Goal: Find specific page/section: Find specific page/section

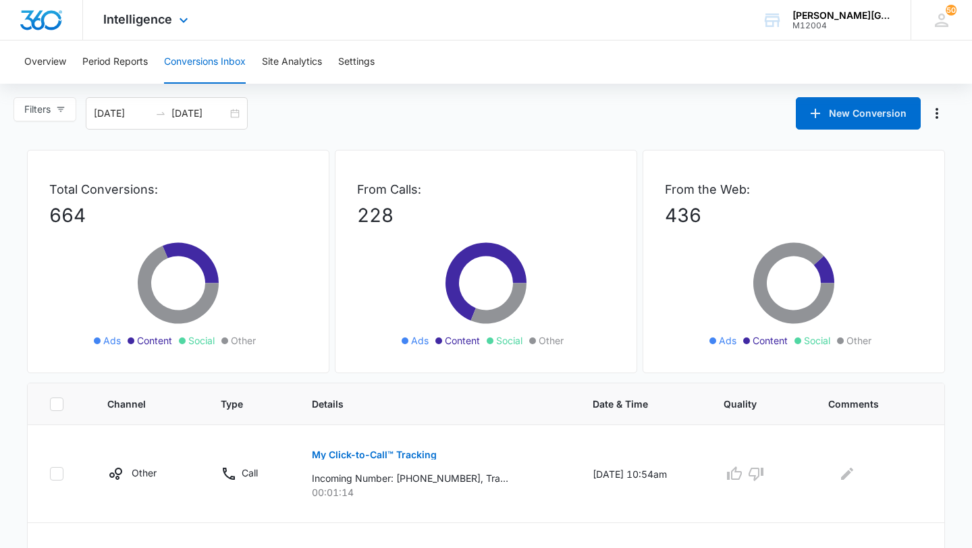
click at [167, 7] on div "Intelligence Apps Reputation Websites Forms CRM Email Social Shop Payments POS …" at bounding box center [147, 20] width 129 height 40
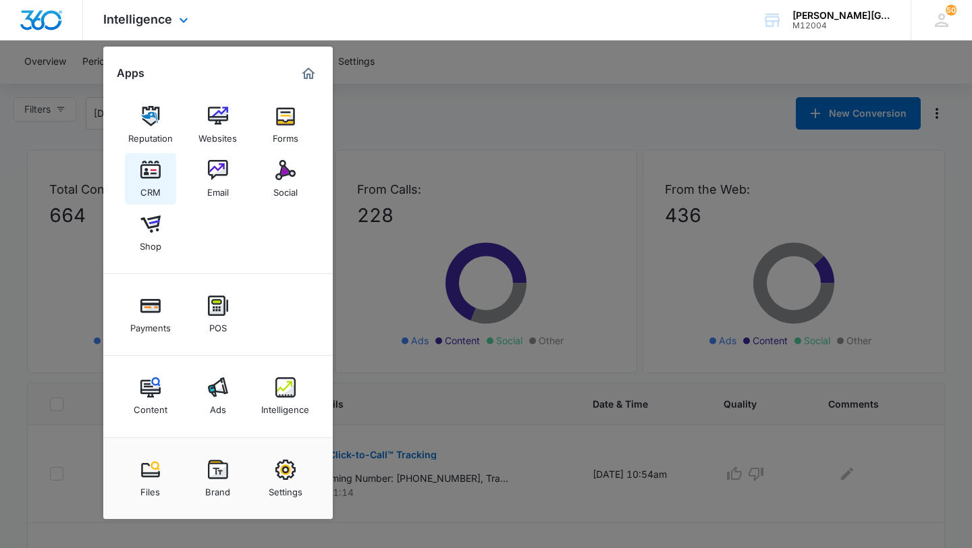
click at [149, 178] on img at bounding box center [150, 170] width 20 height 20
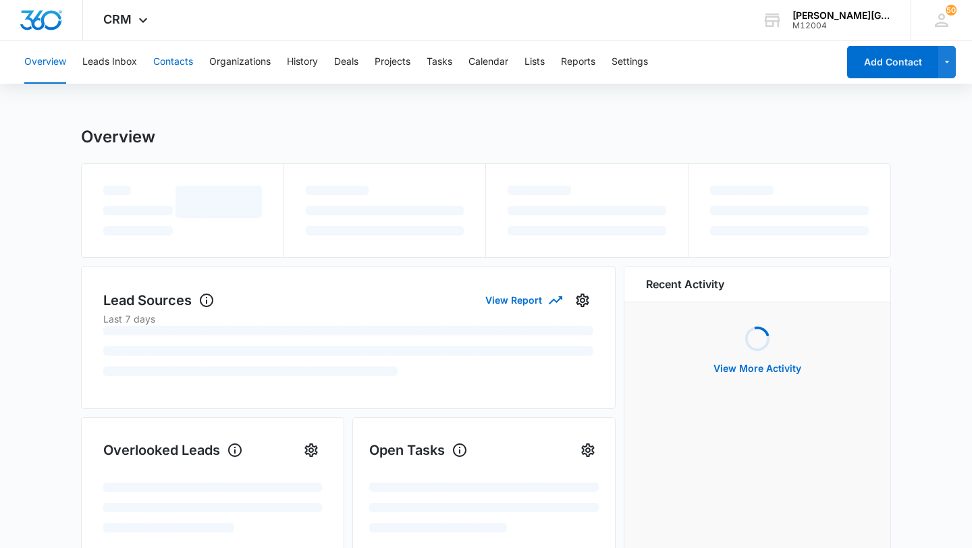
click at [161, 59] on button "Contacts" at bounding box center [173, 62] width 40 height 43
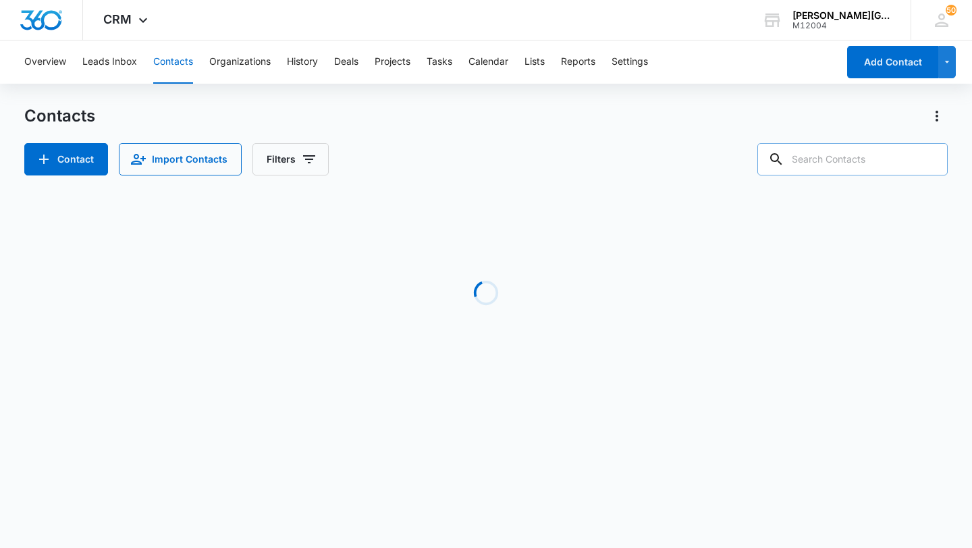
click at [844, 153] on input "text" at bounding box center [852, 159] width 190 height 32
paste input "[EMAIL_ADDRESS][DOMAIN_NAME]"
type input "[EMAIL_ADDRESS][DOMAIN_NAME]"
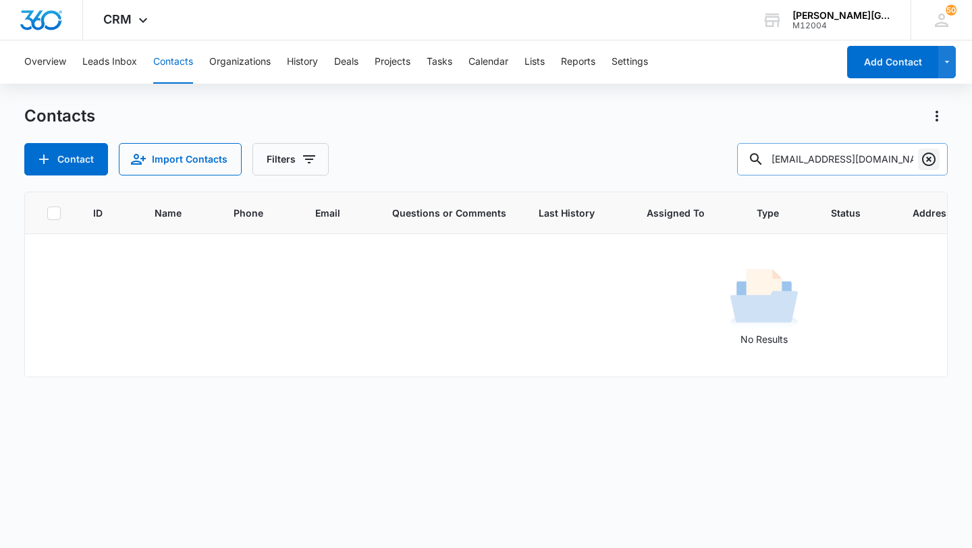
click at [928, 153] on icon "Clear" at bounding box center [929, 160] width 14 height 14
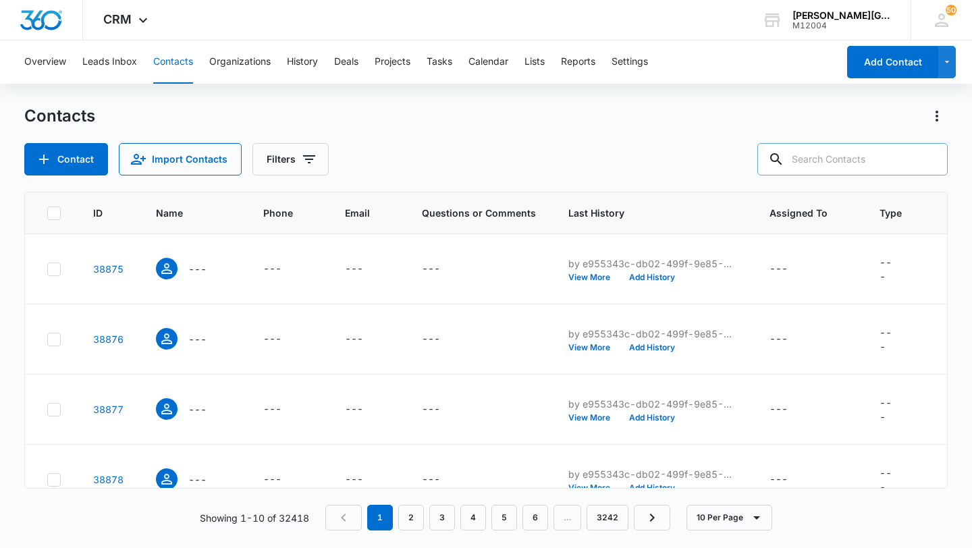
paste input "[EMAIL_ADDRESS][DOMAIN_NAME]"
type input "[EMAIL_ADDRESS][DOMAIN_NAME]"
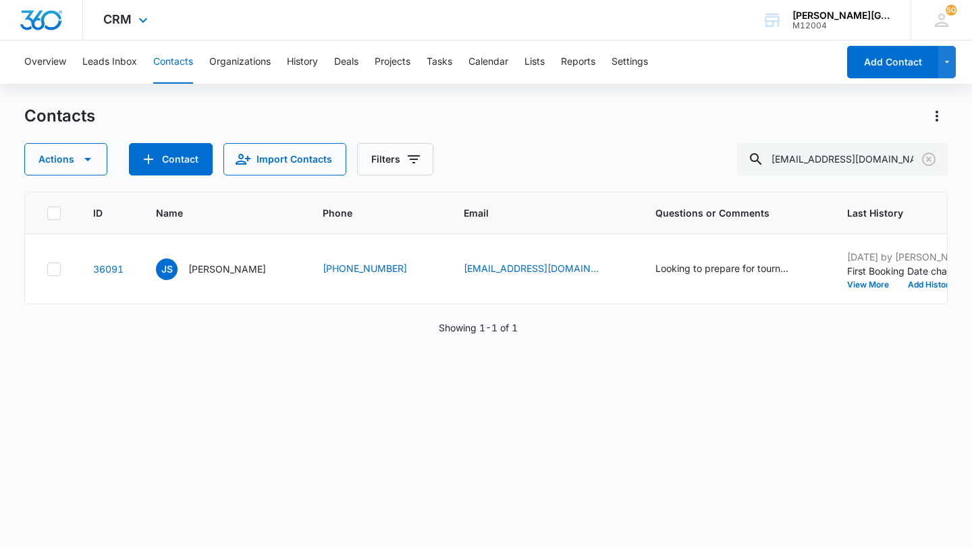
click at [126, 30] on div "CRM Apps Reputation Websites Forms CRM Email Social Shop Payments POS Content A…" at bounding box center [127, 20] width 88 height 40
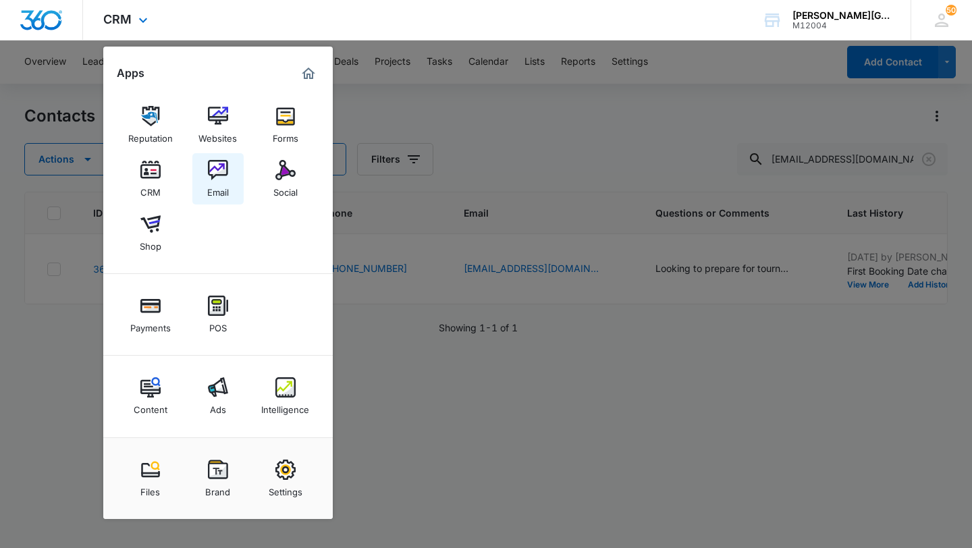
click at [205, 187] on link "Email" at bounding box center [217, 178] width 51 height 51
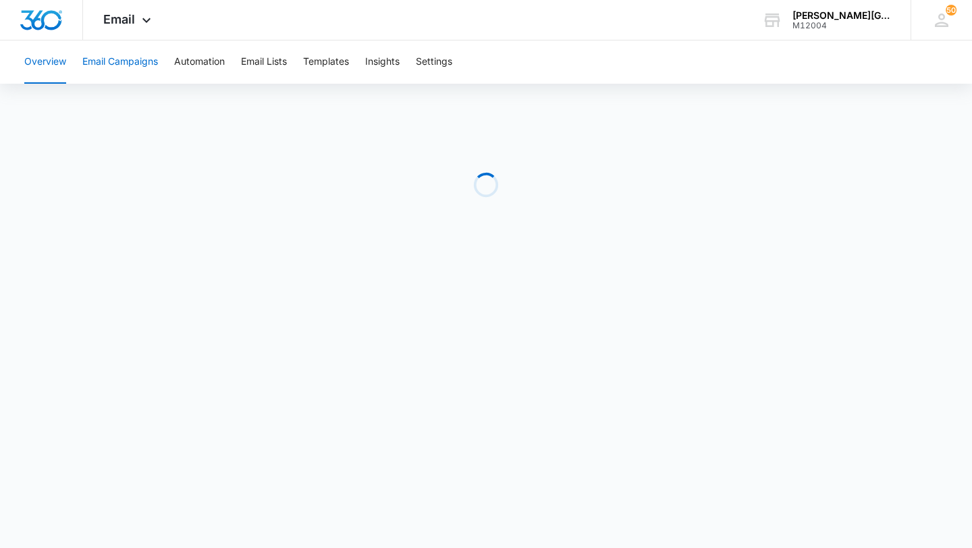
click at [124, 65] on button "Email Campaigns" at bounding box center [120, 62] width 76 height 43
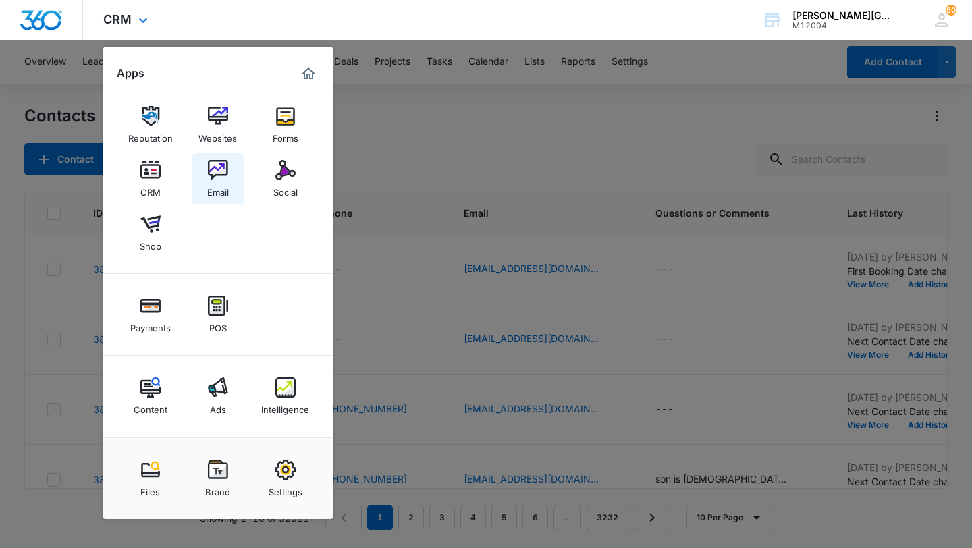
click at [219, 180] on div "Email" at bounding box center [218, 189] width 22 height 18
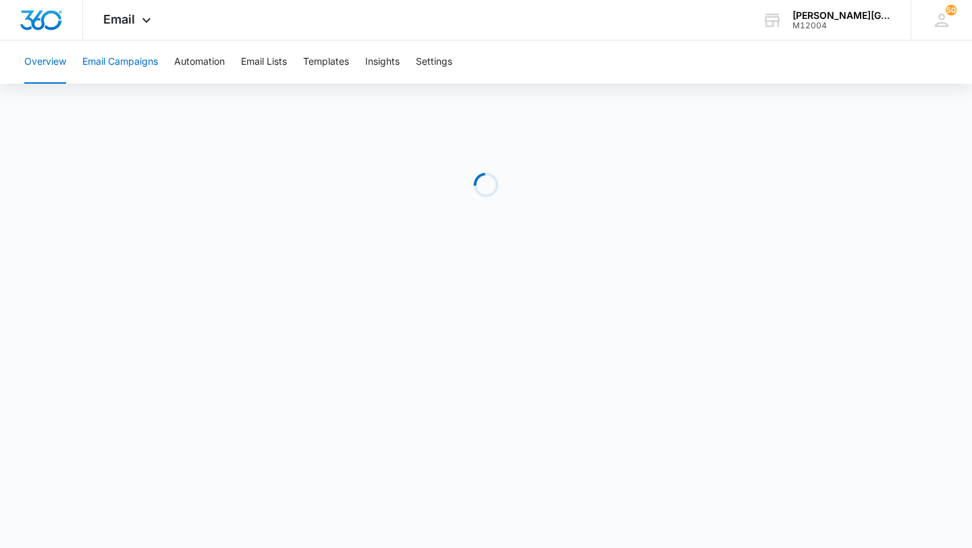
click at [142, 61] on button "Email Campaigns" at bounding box center [120, 62] width 76 height 43
